Goal: Task Accomplishment & Management: Use online tool/utility

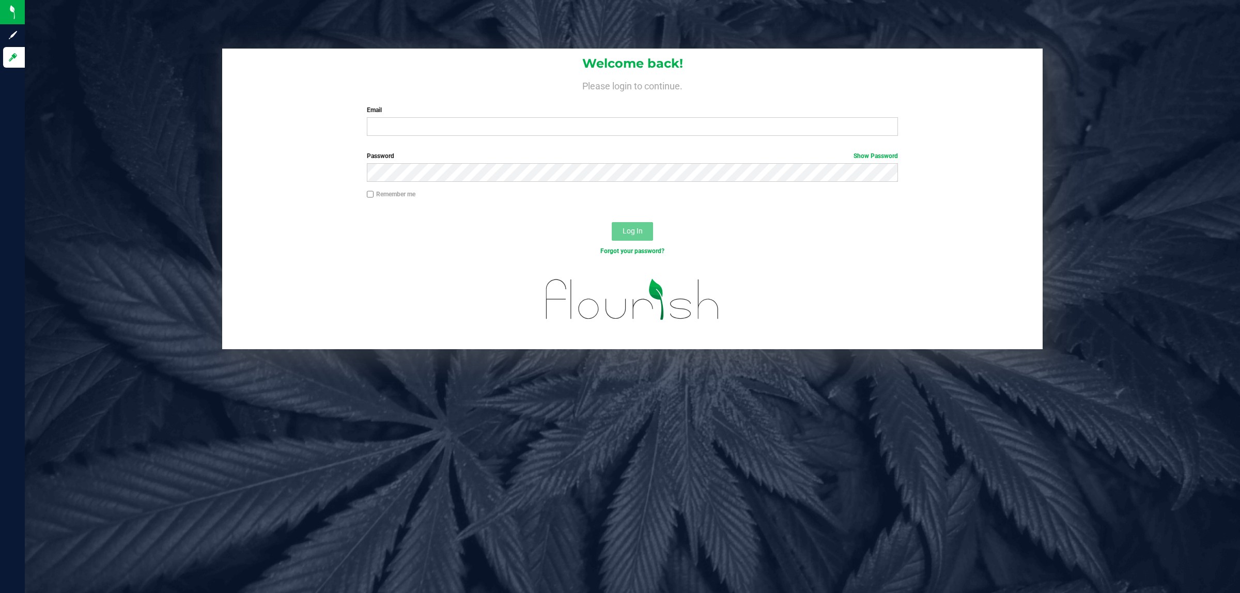
click at [382, 137] on div "Welcome back! Please login to continue. Email Required Please format your email…" at bounding box center [632, 97] width 821 height 96
click at [382, 128] on input "Email" at bounding box center [633, 126] width 532 height 19
type input "[EMAIL_ADDRESS][DOMAIN_NAME]"
click at [612, 222] on button "Log In" at bounding box center [632, 231] width 41 height 19
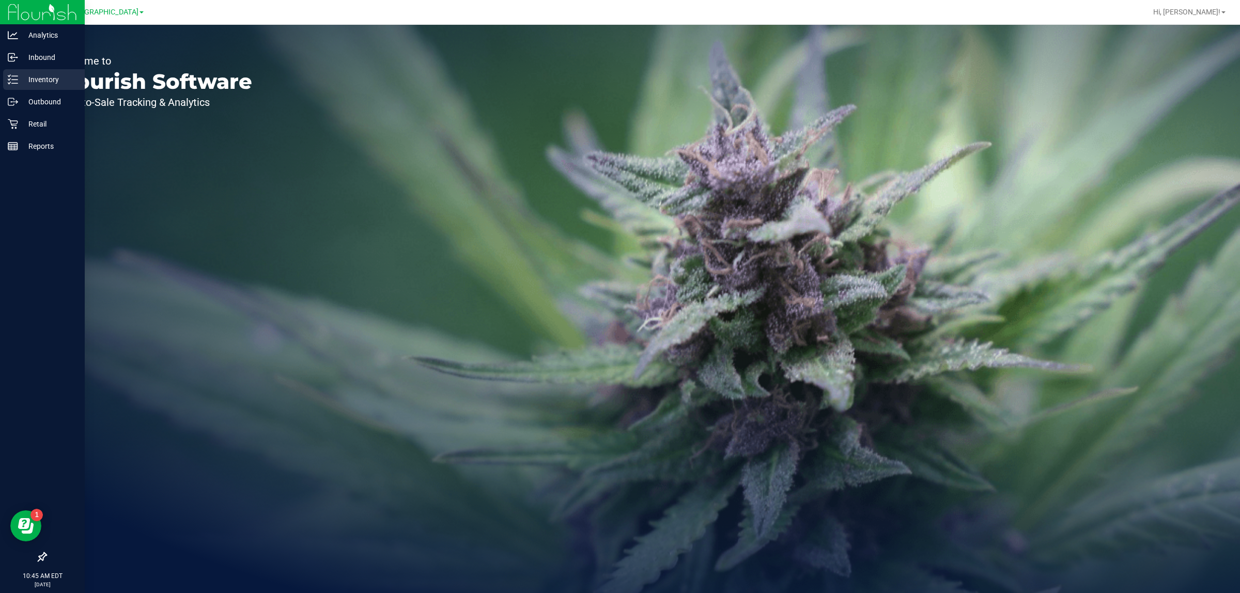
click at [30, 74] on p "Inventory" at bounding box center [49, 79] width 62 height 12
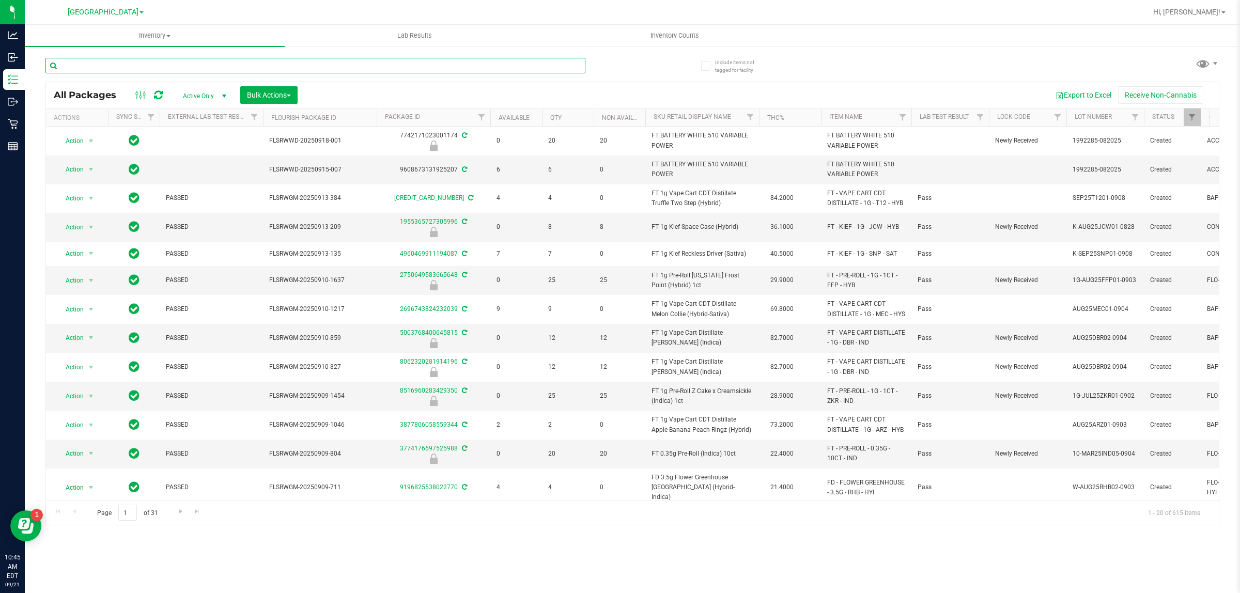
click at [239, 66] on input "text" at bounding box center [315, 66] width 540 height 16
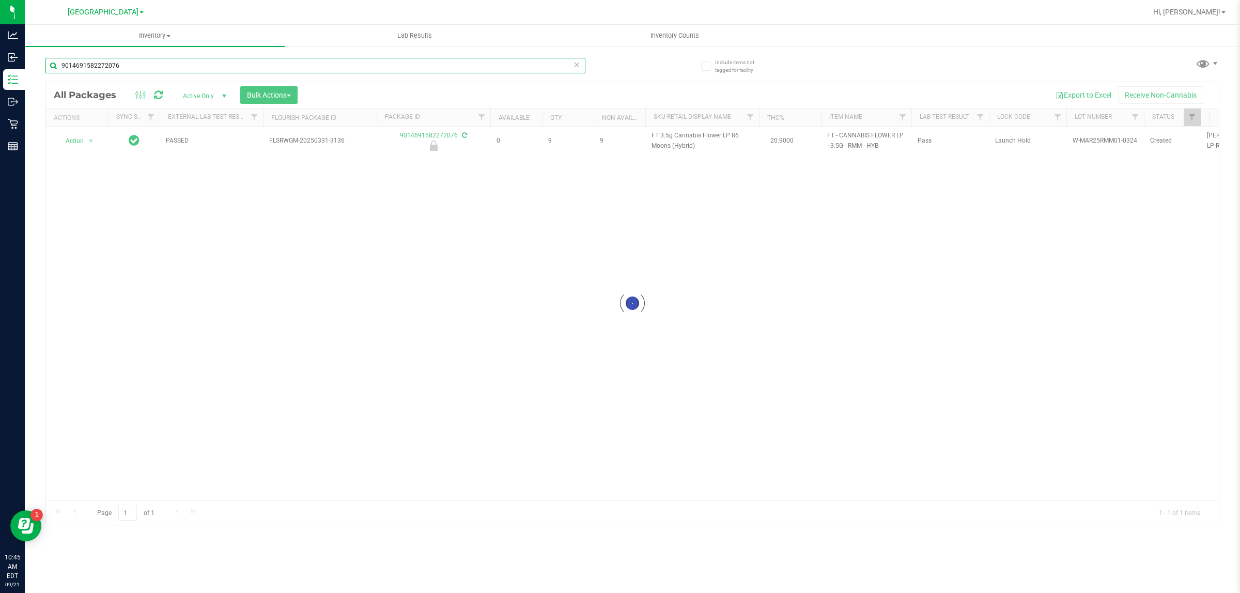
type input "9014691582272076"
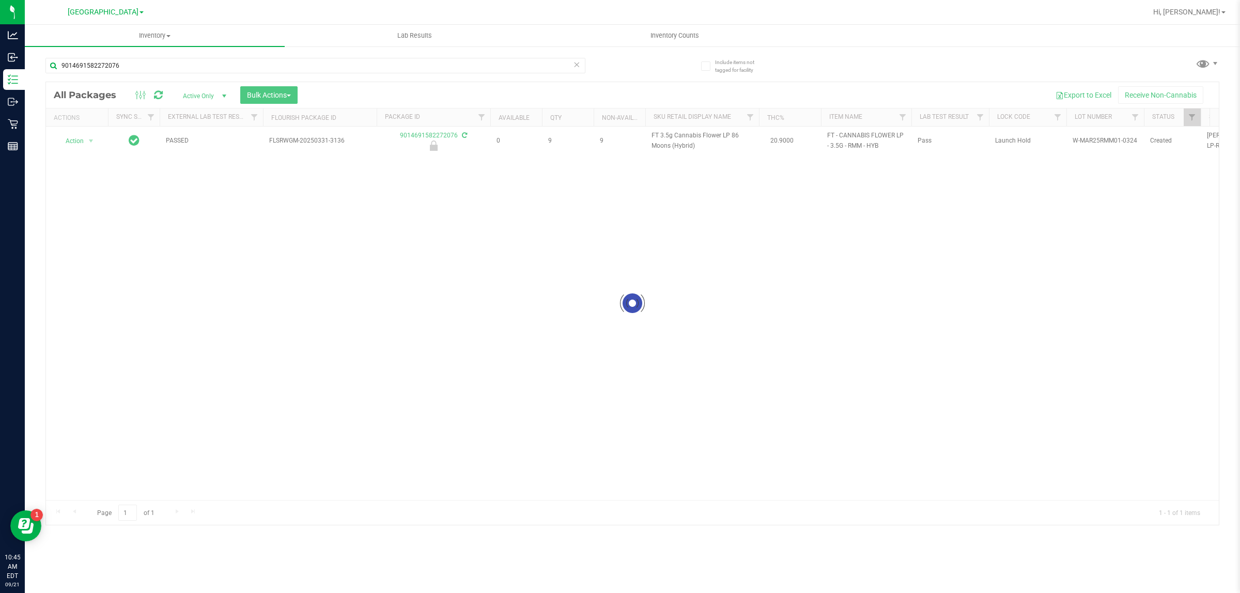
click at [249, 197] on div at bounding box center [632, 303] width 1173 height 443
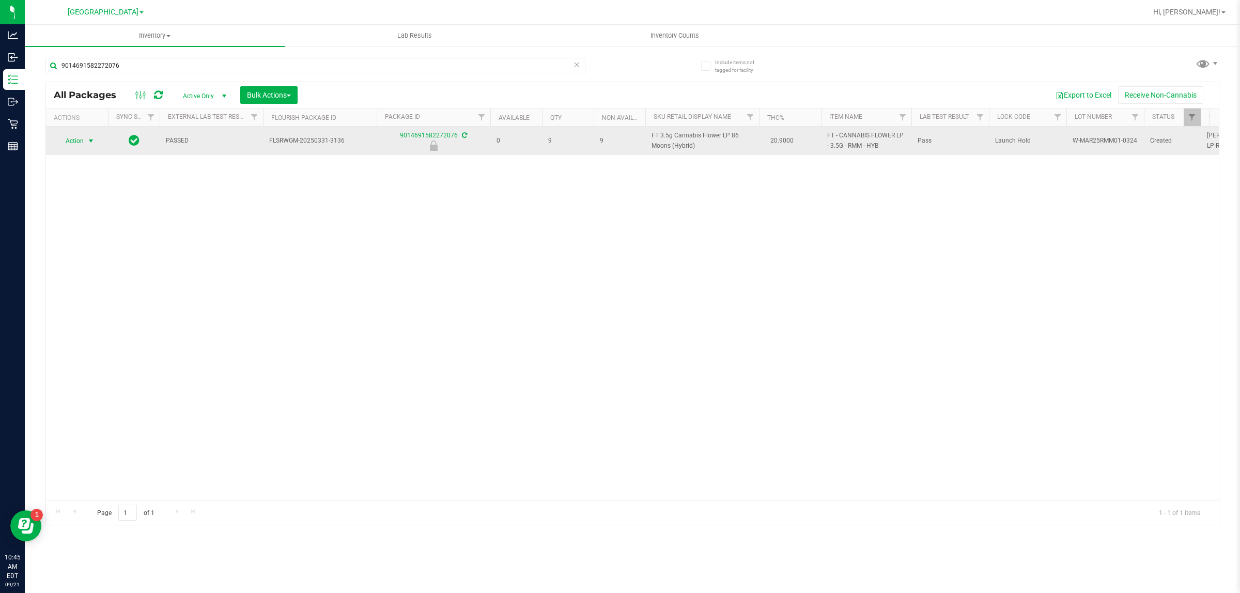
click at [81, 143] on span "Action" at bounding box center [70, 141] width 28 height 14
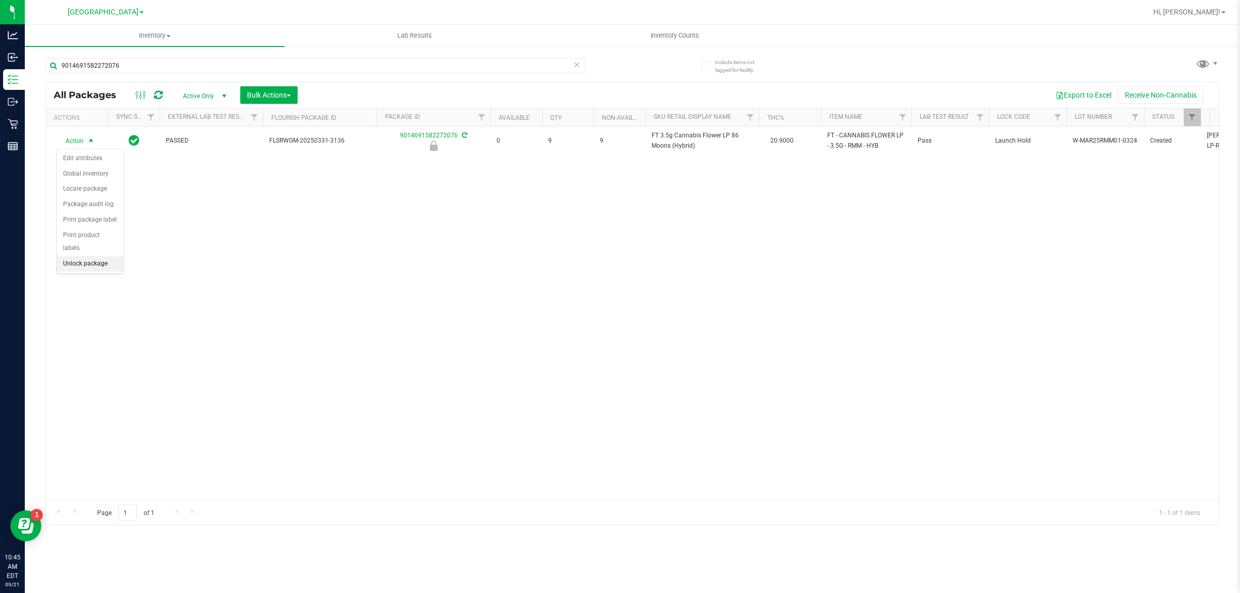
click at [88, 256] on li "Unlock package" at bounding box center [90, 264] width 67 height 16
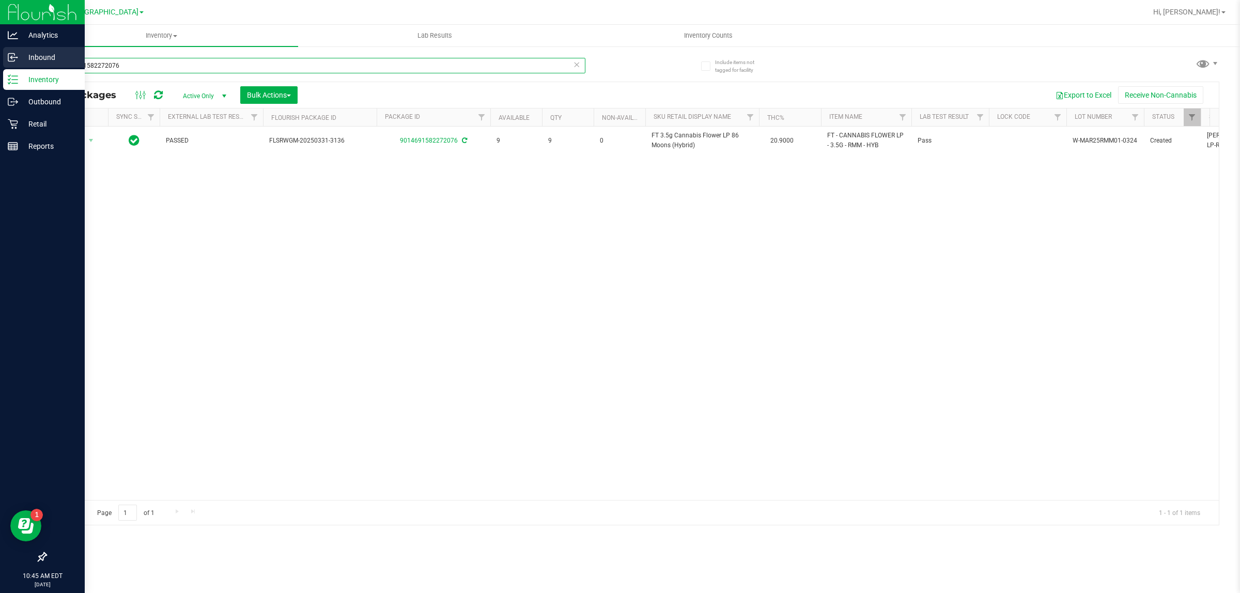
drag, startPoint x: 162, startPoint y: 64, endPoint x: 0, endPoint y: 47, distance: 162.7
click at [0, 47] on div "Analytics Inbound Inventory Outbound Retail Reports 10:45 AM EDT 09/21/2025 09/…" at bounding box center [620, 296] width 1240 height 593
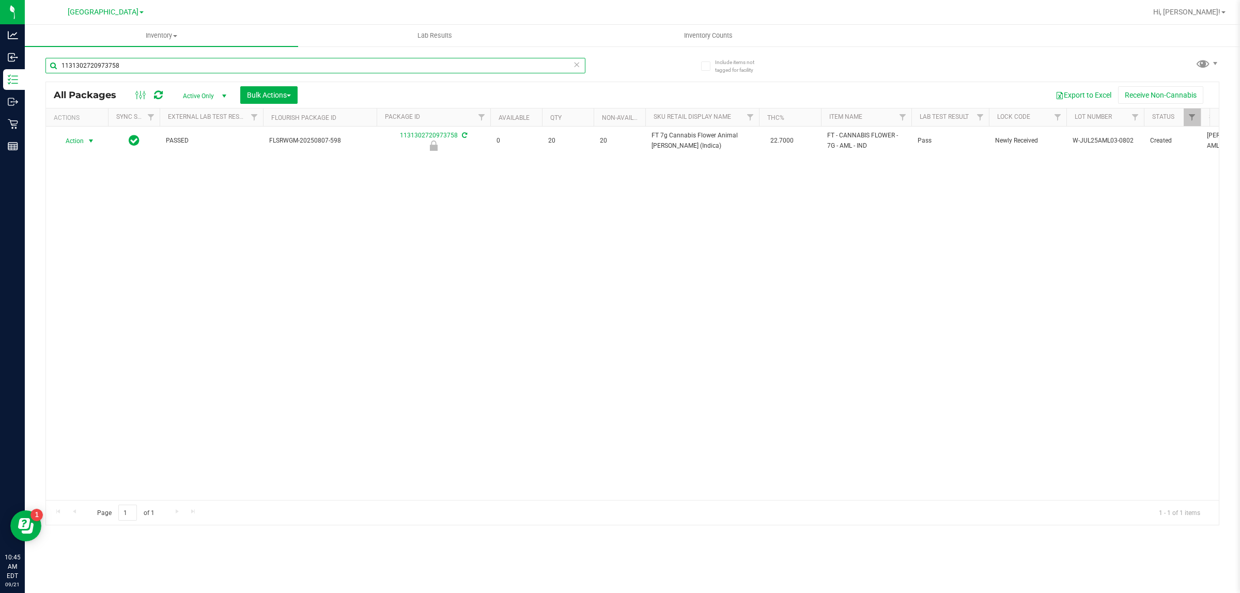
type input "1131302720973758"
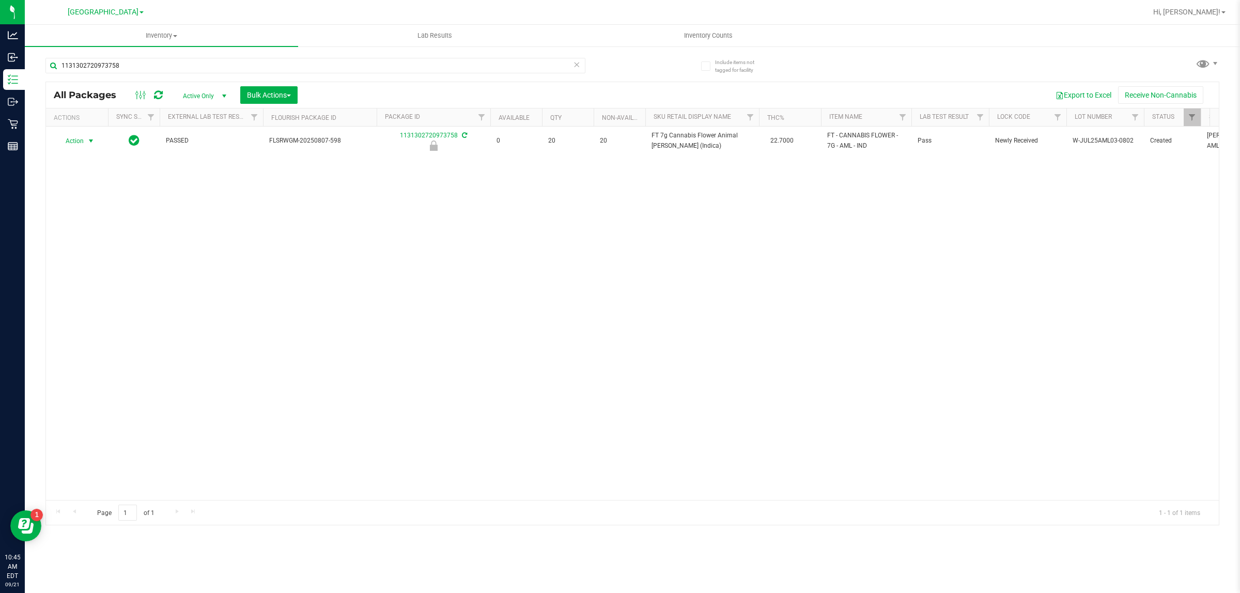
click at [71, 142] on span "Action" at bounding box center [70, 141] width 28 height 14
click at [68, 256] on li "Unlock package" at bounding box center [90, 264] width 67 height 16
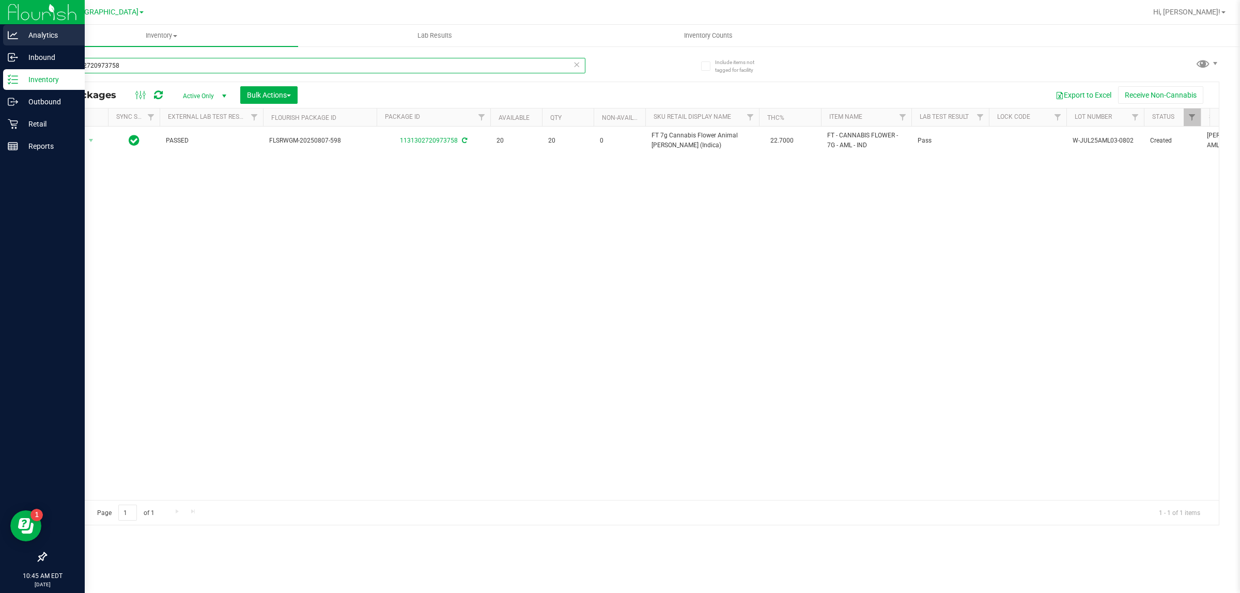
drag, startPoint x: 125, startPoint y: 60, endPoint x: 0, endPoint y: 34, distance: 127.7
click at [0, 34] on div "Analytics Inbound Inventory Outbound Retail Reports 10:45 AM EDT 09/21/2025 09/…" at bounding box center [620, 296] width 1240 height 593
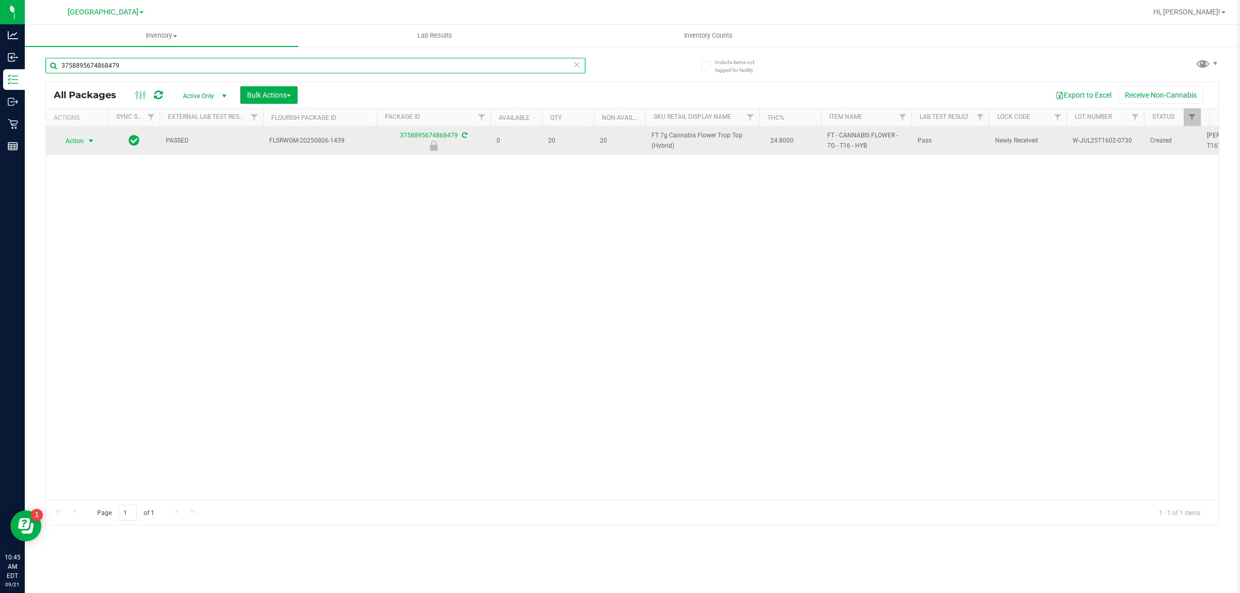
type input "3758895674868479"
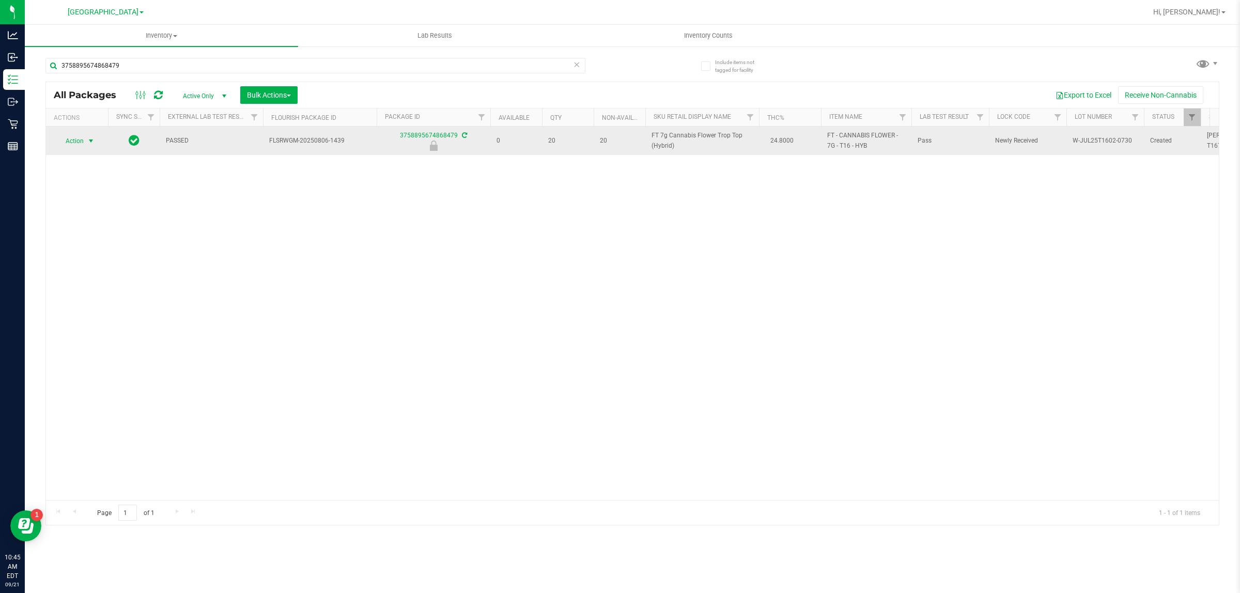
click at [96, 143] on span "select" at bounding box center [91, 141] width 13 height 14
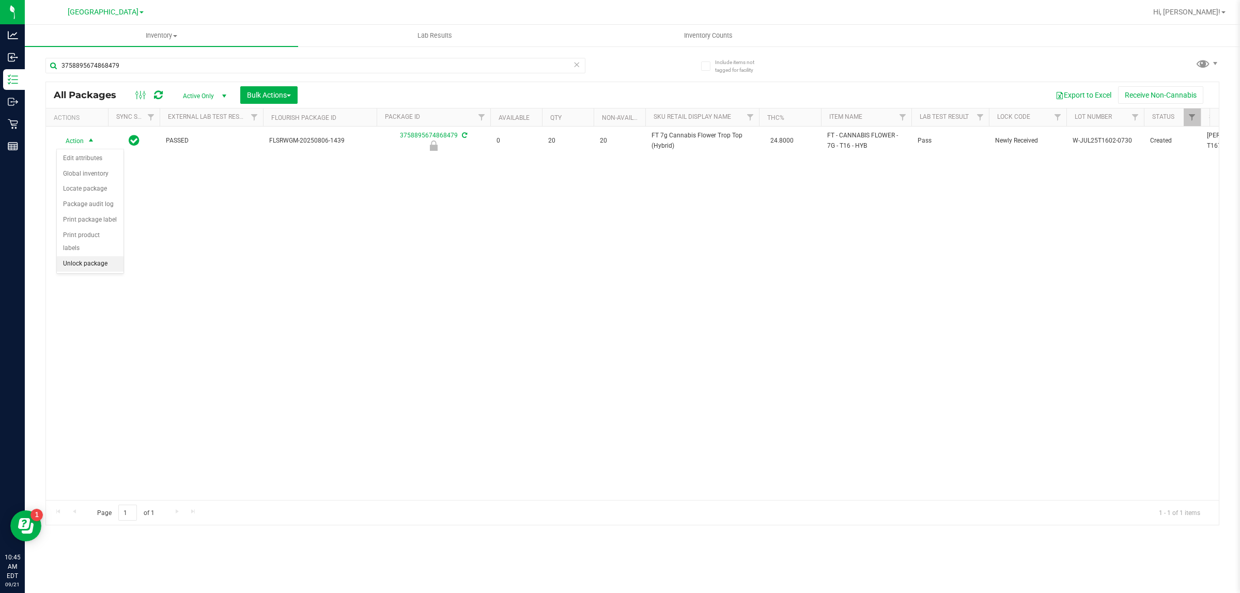
click at [82, 259] on li "Unlock package" at bounding box center [90, 264] width 67 height 16
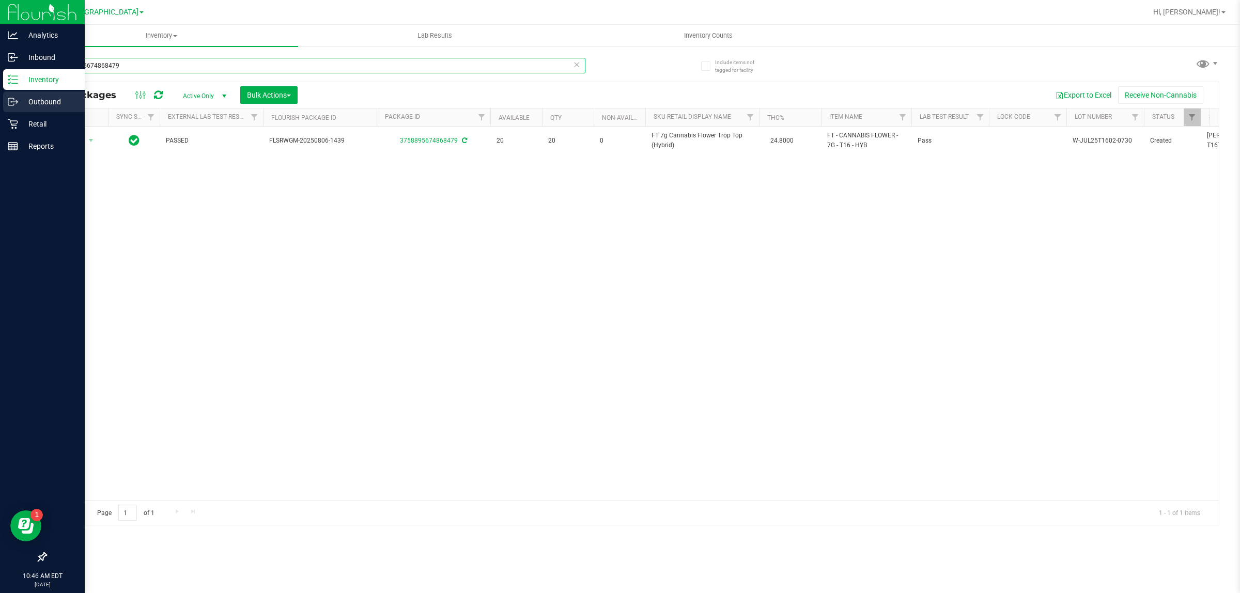
drag, startPoint x: 130, startPoint y: 64, endPoint x: 0, endPoint y: 91, distance: 132.7
click at [2, 88] on div "Analytics Inbound Inventory Outbound Retail Reports 10:46 AM EDT 09/21/2025 09/…" at bounding box center [620, 296] width 1240 height 593
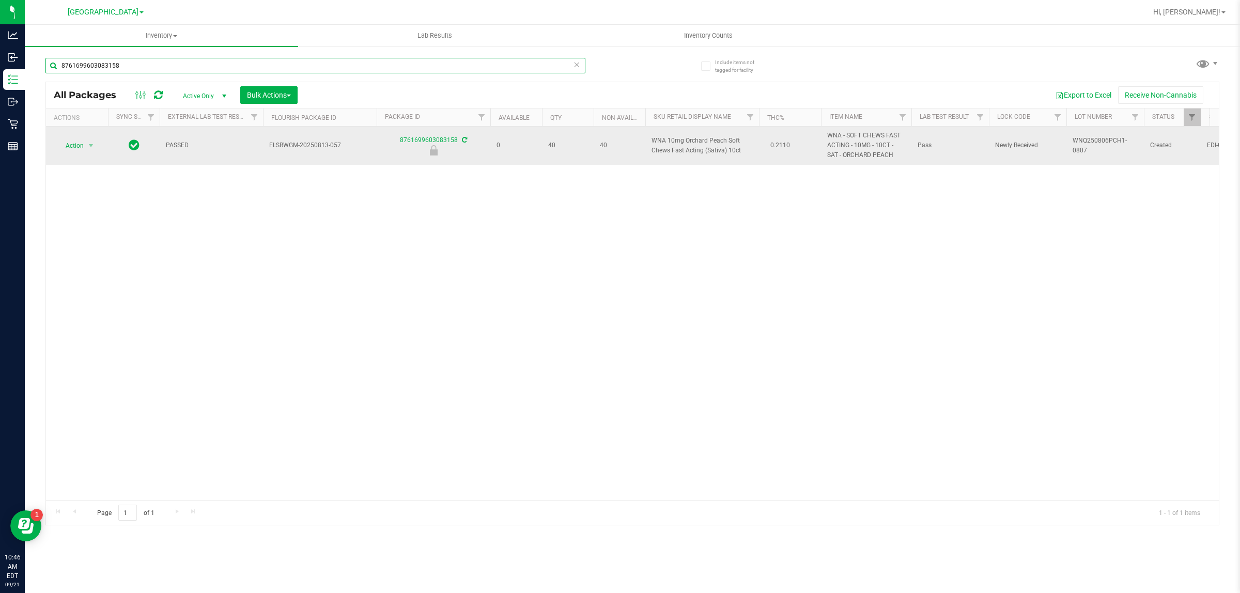
type input "8761699603083158"
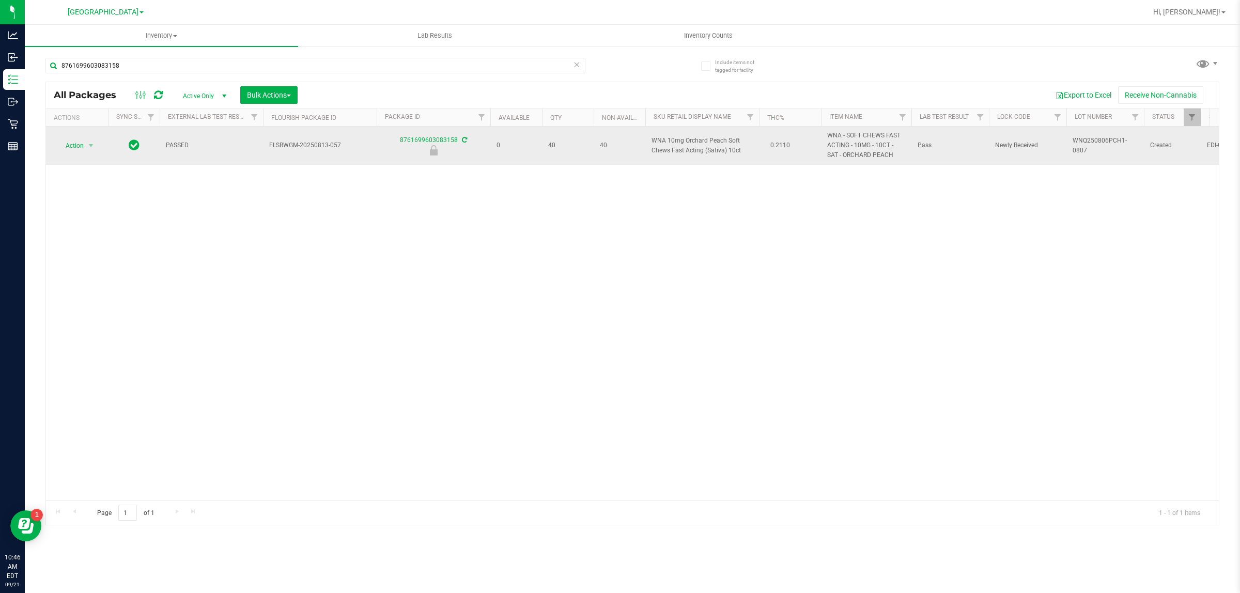
click at [78, 140] on span "Action" at bounding box center [70, 146] width 28 height 14
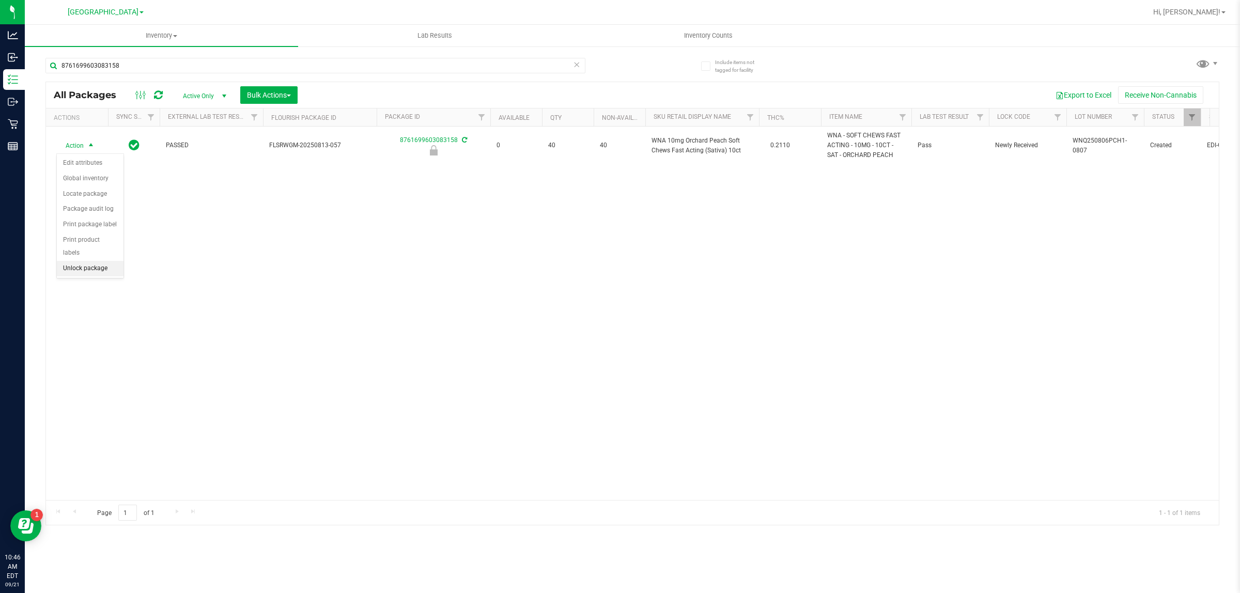
click at [87, 261] on li "Unlock package" at bounding box center [90, 269] width 67 height 16
drag, startPoint x: 249, startPoint y: 259, endPoint x: 210, endPoint y: 278, distance: 42.8
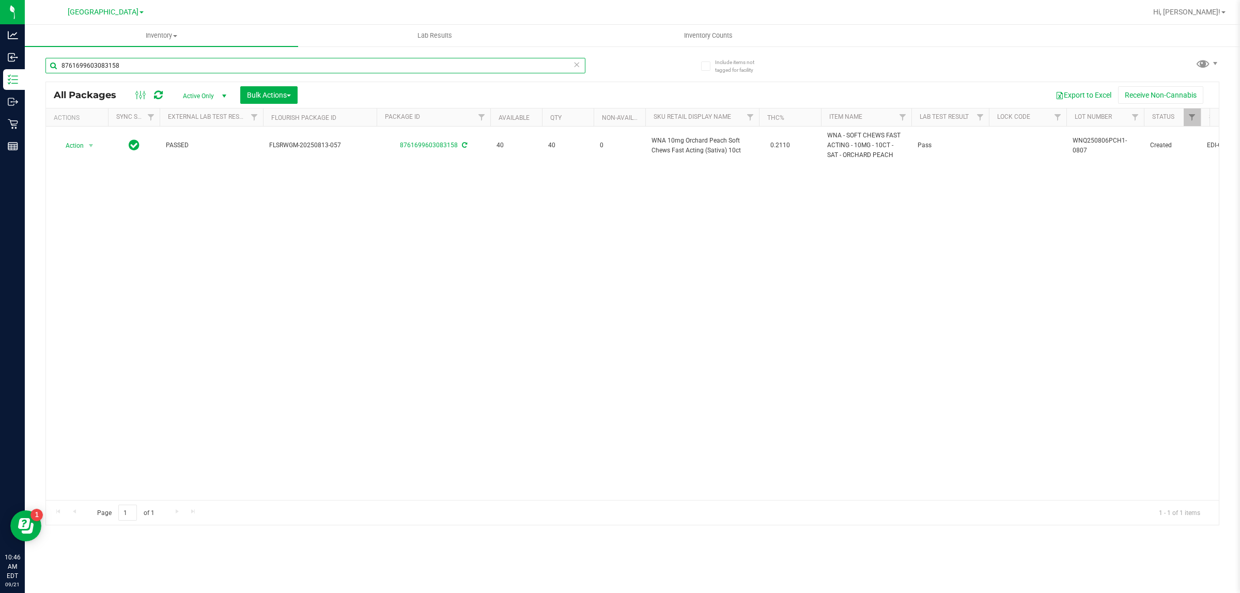
drag, startPoint x: 210, startPoint y: 278, endPoint x: 140, endPoint y: 63, distance: 226.2
click at [142, 61] on input "8761699603083158" at bounding box center [315, 66] width 540 height 16
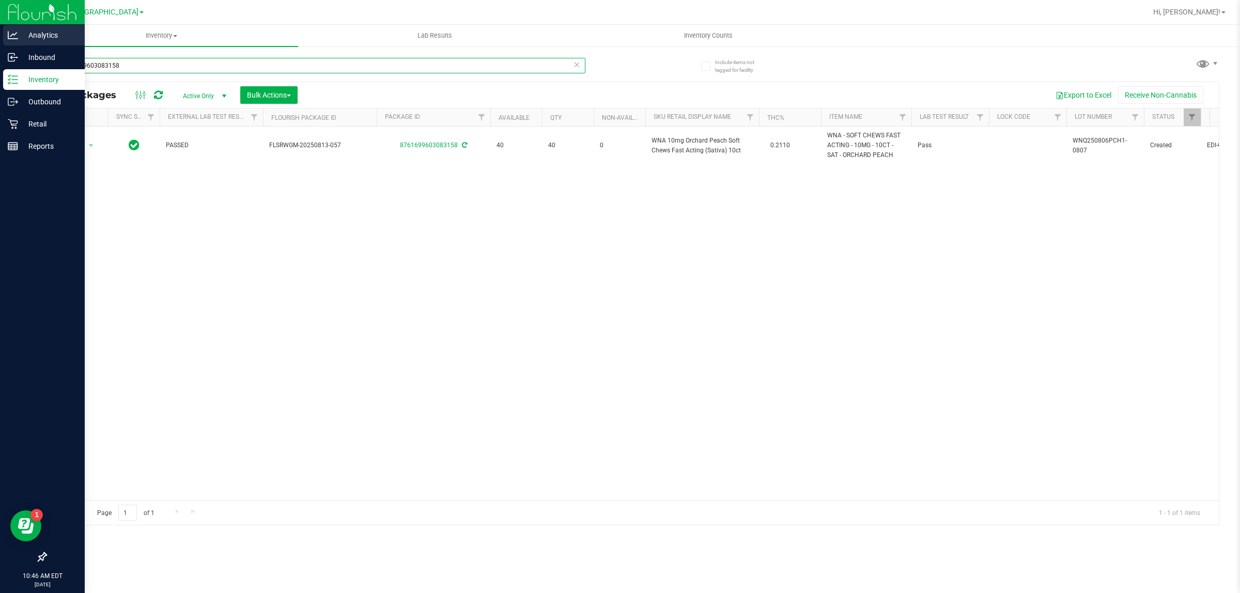
drag, startPoint x: 140, startPoint y: 63, endPoint x: 0, endPoint y: 31, distance: 143.6
click at [0, 37] on div "Analytics Inbound Inventory Outbound Retail Reports 10:46 AM EDT 09/21/2025 09/…" at bounding box center [620, 296] width 1240 height 593
